Goal: Information Seeking & Learning: Check status

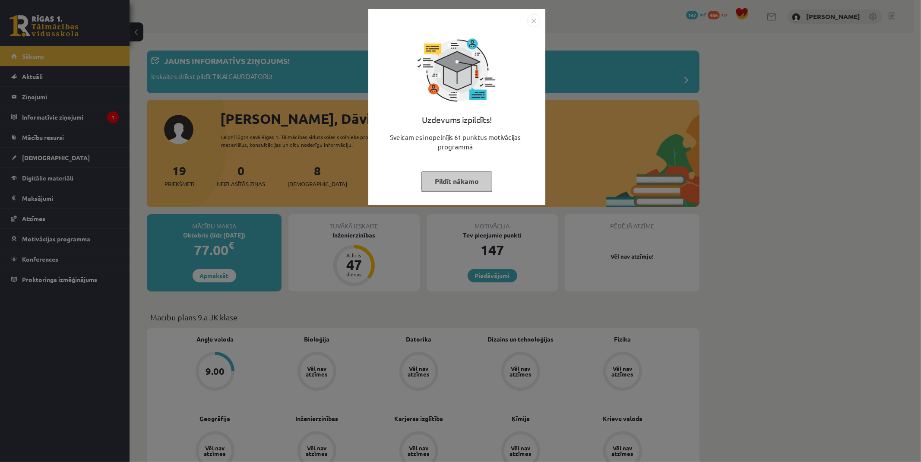
click at [529, 18] on img "Close" at bounding box center [533, 20] width 13 height 13
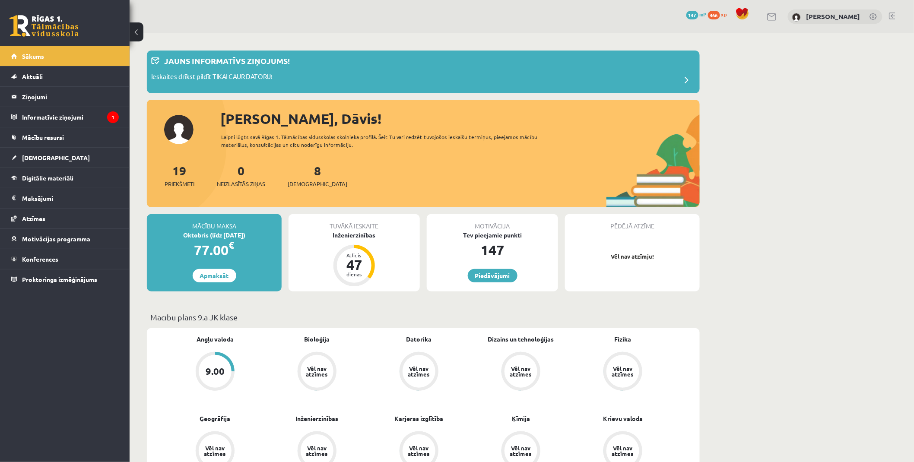
click at [358, 227] on div "Tuvākā ieskaite" at bounding box center [353, 222] width 131 height 16
click at [355, 231] on div "Inženierzinības" at bounding box center [353, 235] width 131 height 9
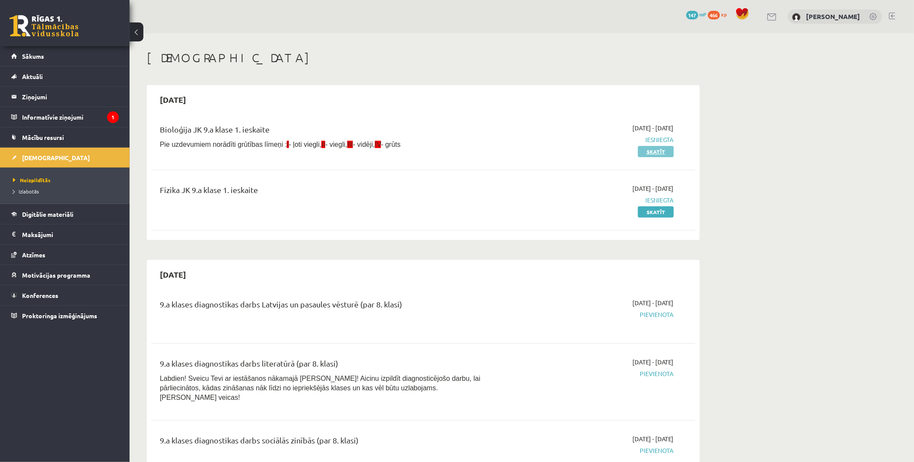
click at [658, 148] on link "Skatīt" at bounding box center [656, 151] width 36 height 11
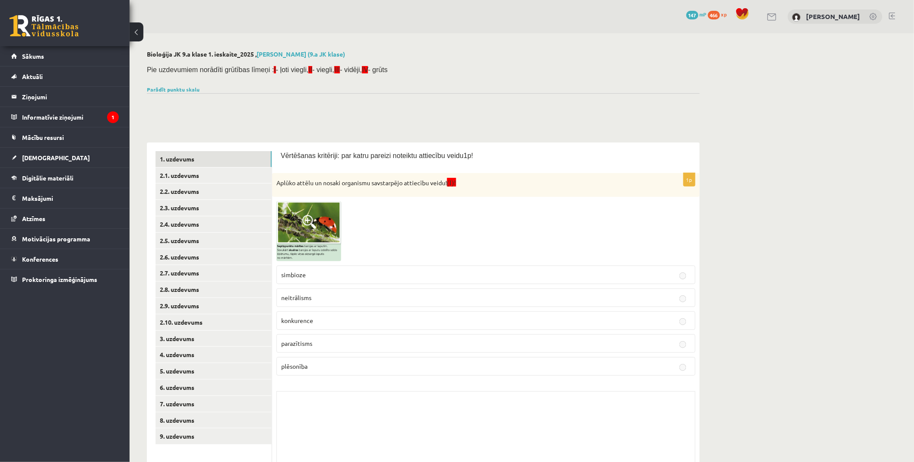
scroll to position [96, 0]
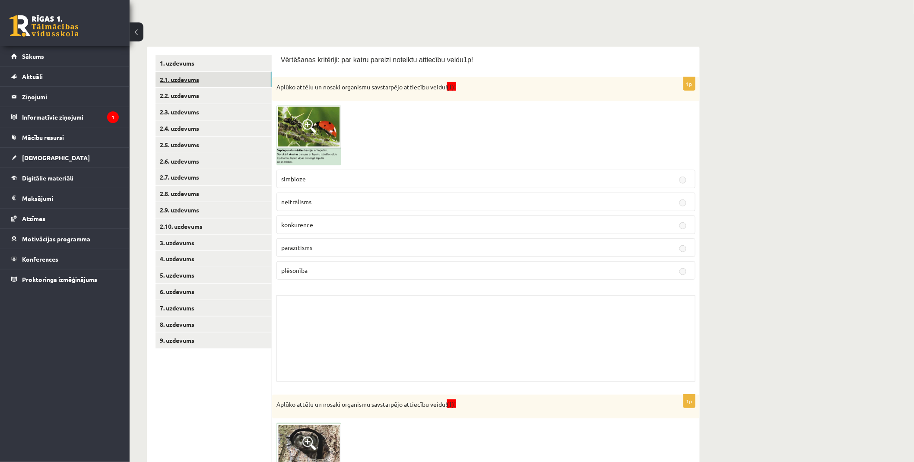
click at [214, 83] on link "2.1. uzdevums" at bounding box center [213, 80] width 116 height 16
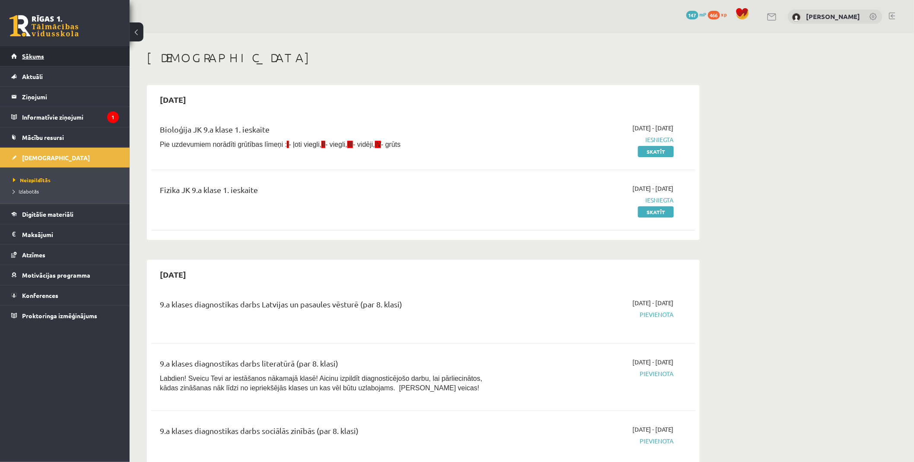
click at [56, 57] on link "Sākums" at bounding box center [65, 56] width 108 height 20
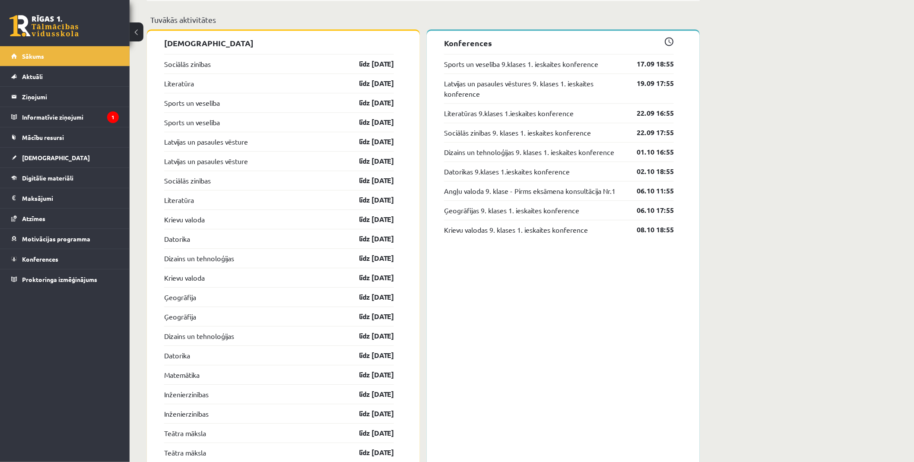
scroll to position [165, 0]
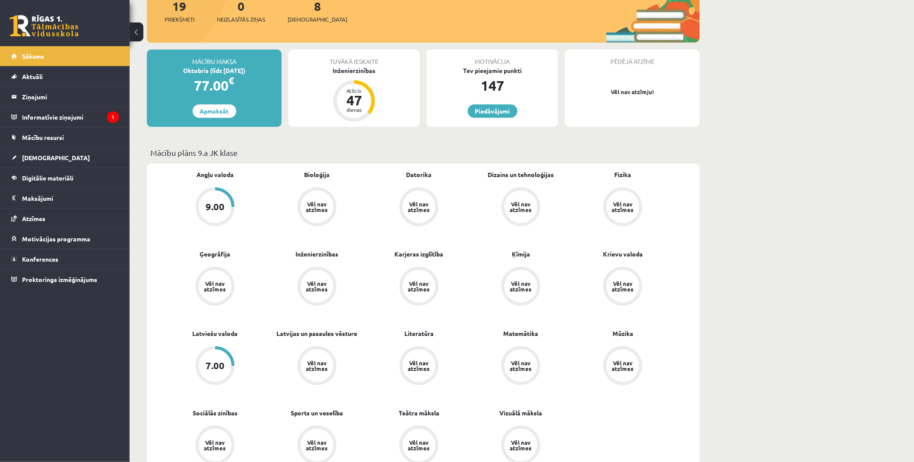
drag, startPoint x: 664, startPoint y: 281, endPoint x: 619, endPoint y: 122, distance: 165.6
